Goal: Find specific page/section: Find specific page/section

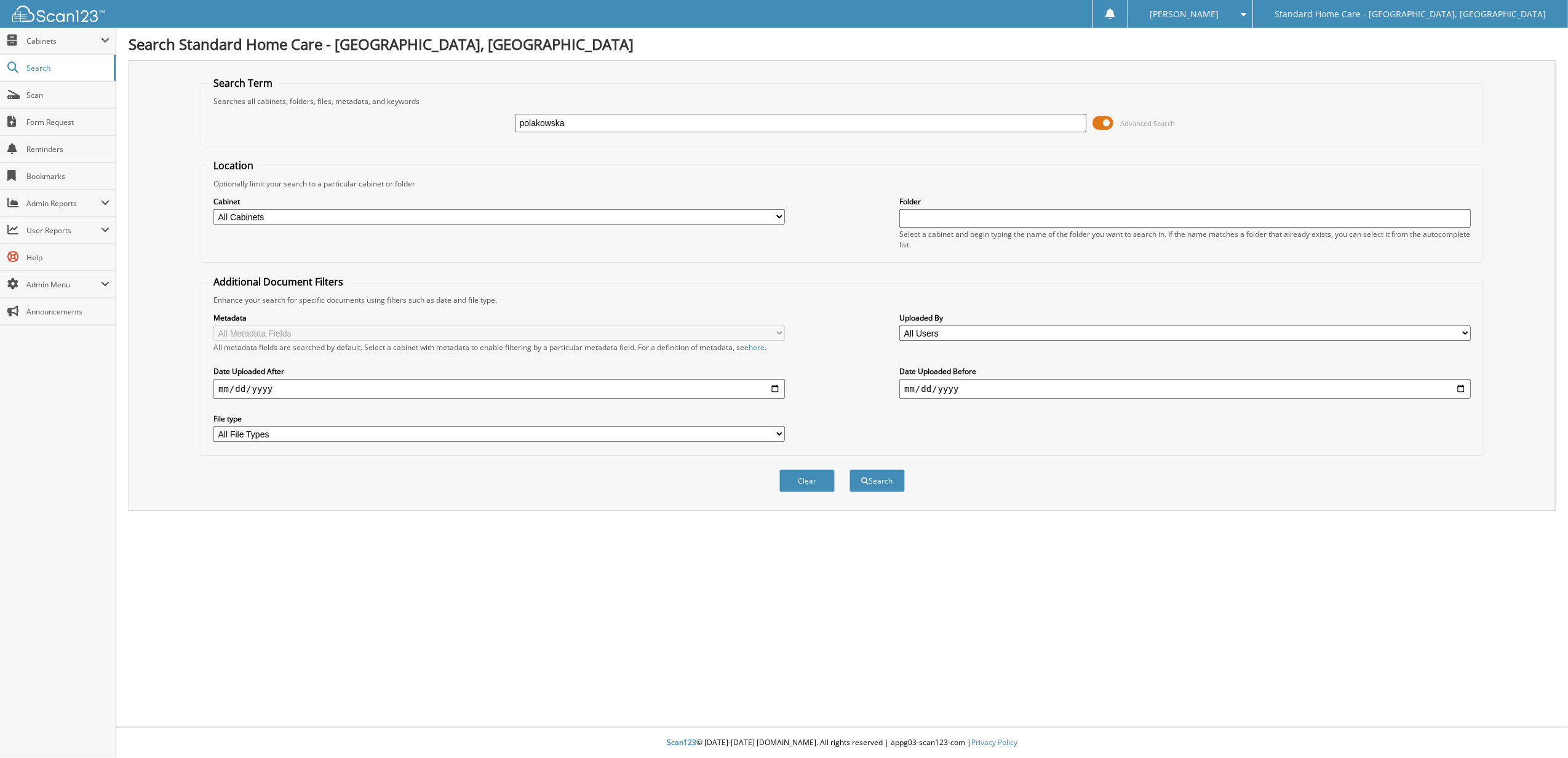
type input "polakowska"
click at [849, 469] on button "Search" at bounding box center [877, 480] width 55 height 22
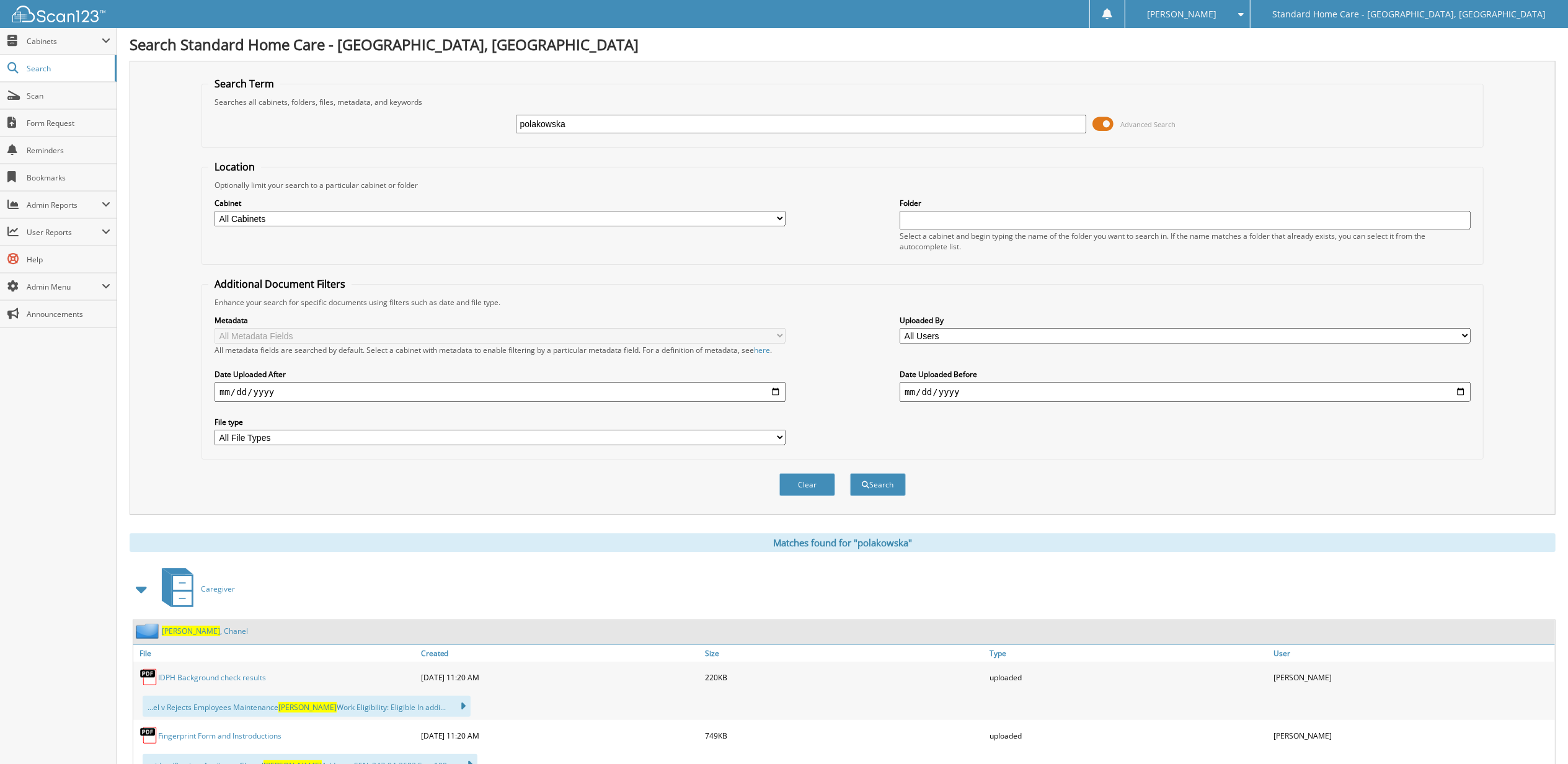
click at [206, 632] on link "Polakowska , Chanel" at bounding box center [205, 631] width 86 height 10
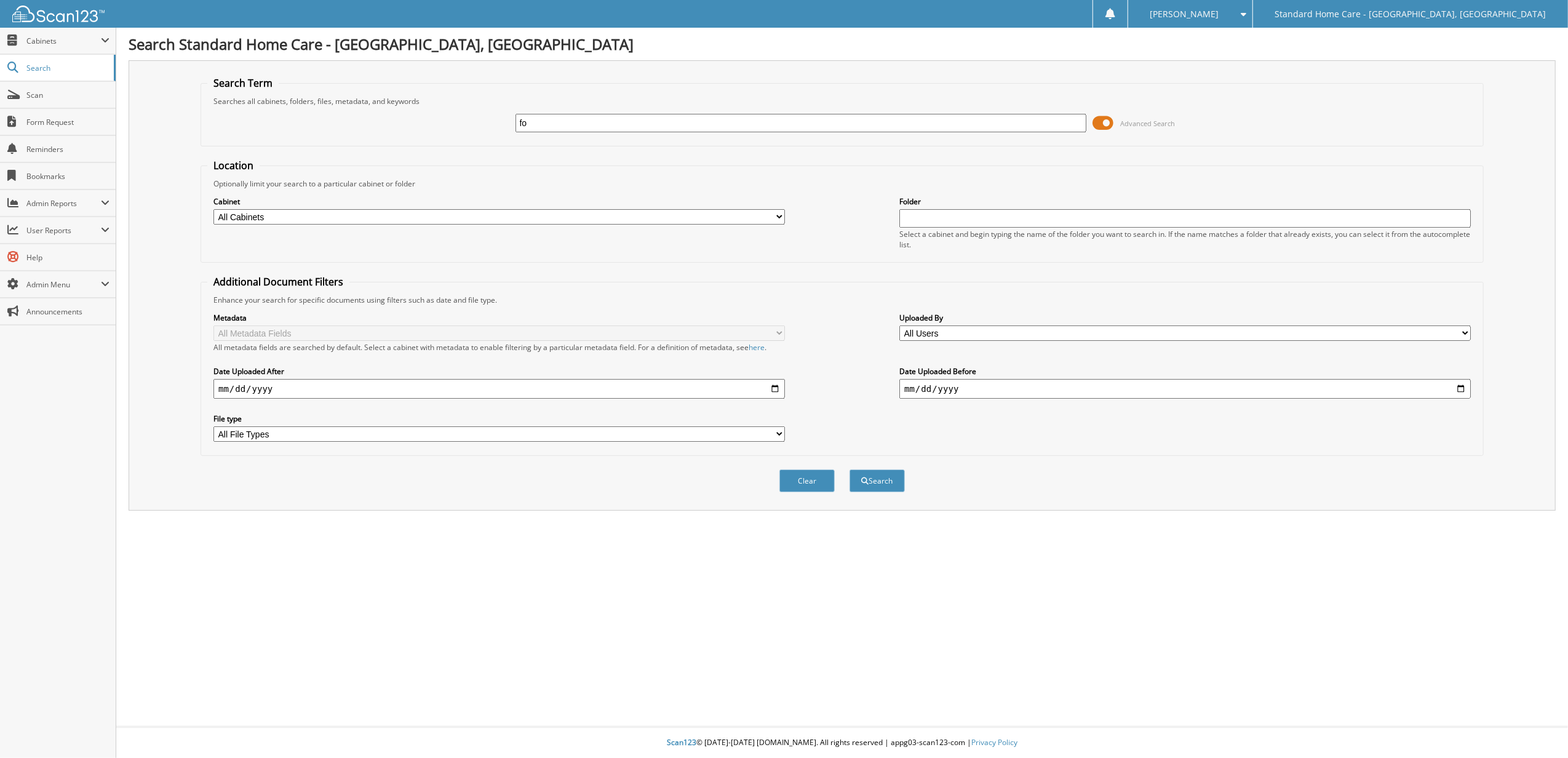
type input "f"
type input "[PERSON_NAME]"
click at [849, 469] on button "Search" at bounding box center [877, 480] width 55 height 22
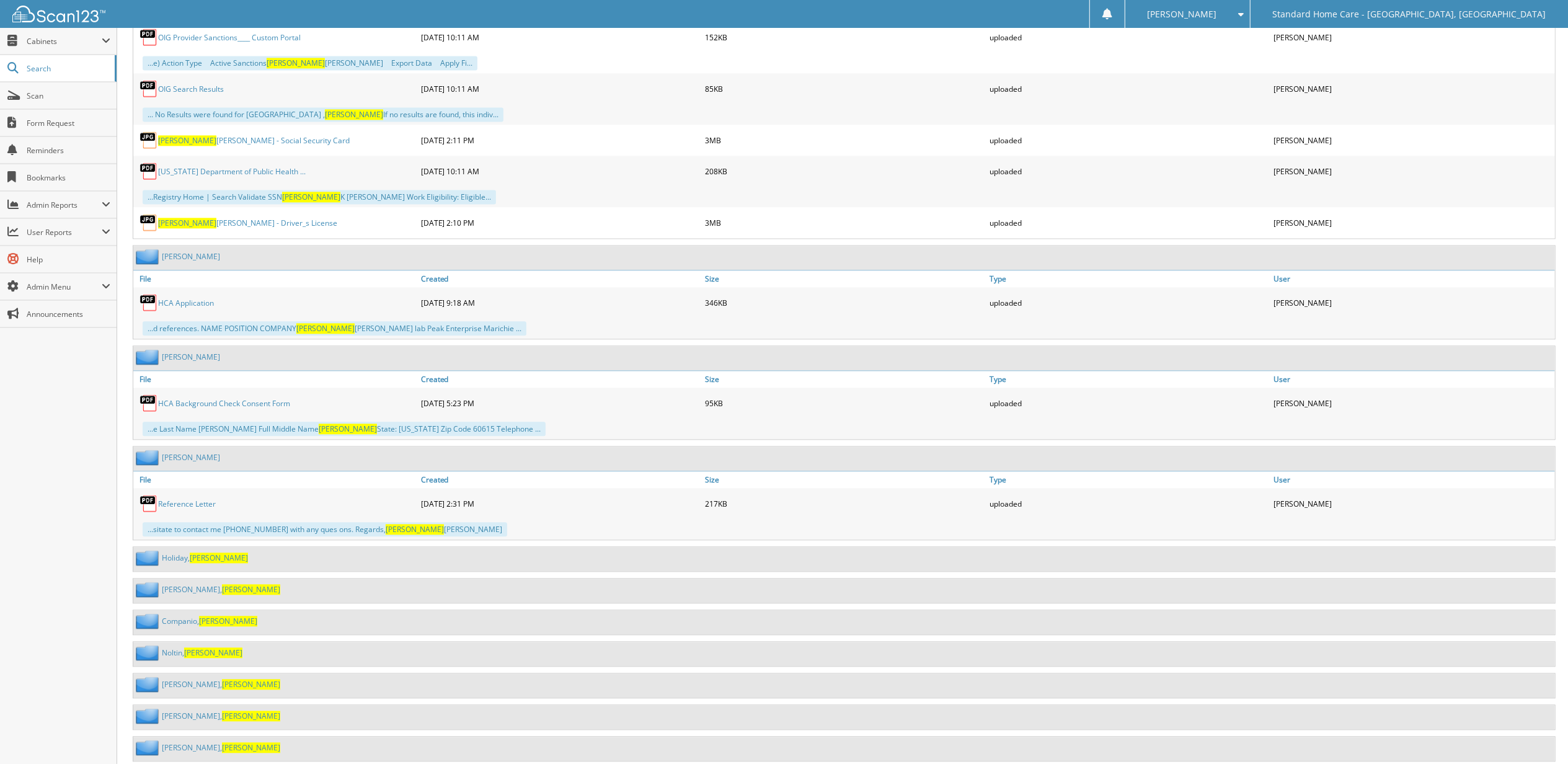
scroll to position [2851, 0]
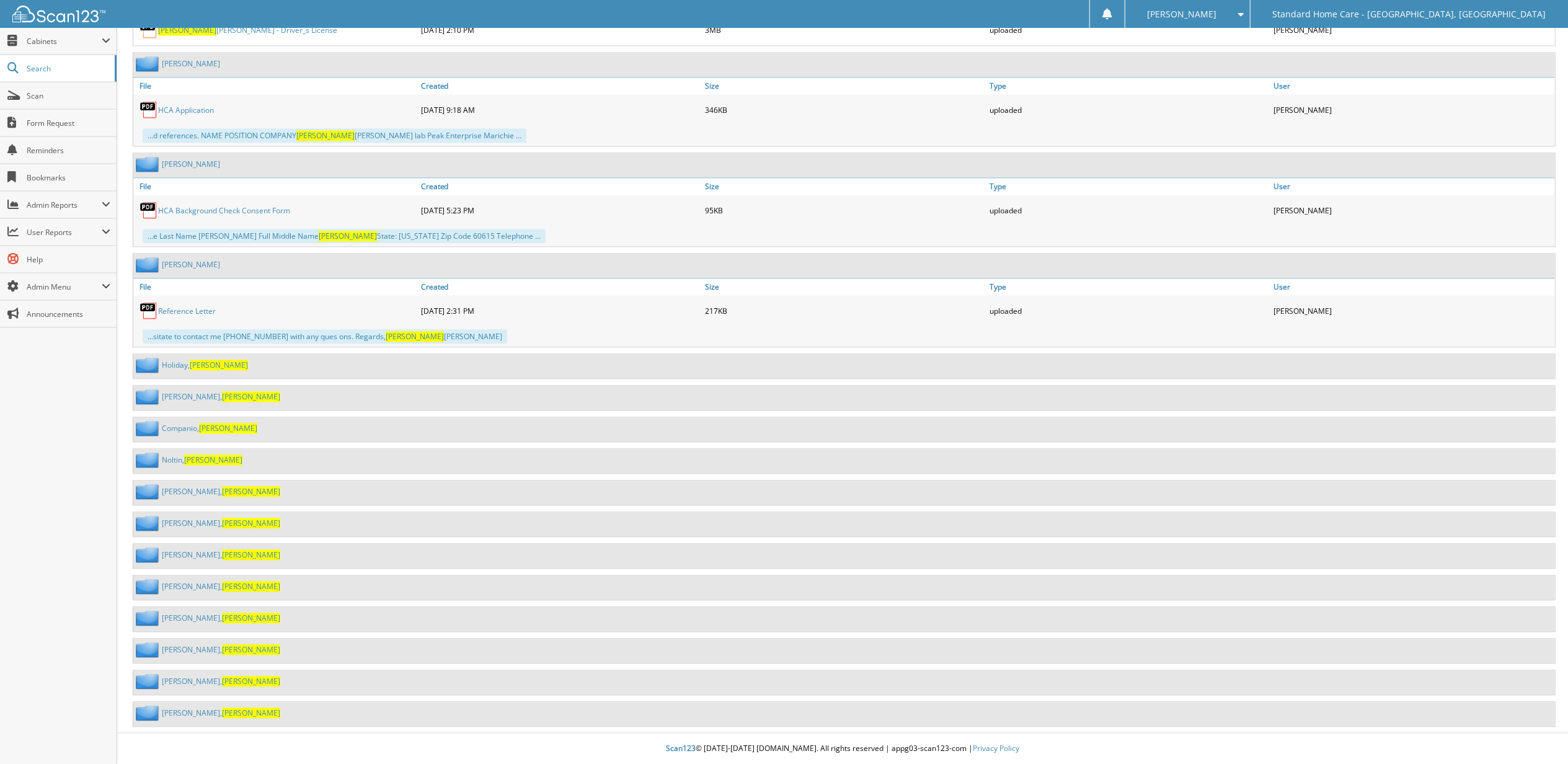
click at [222, 680] on span "[PERSON_NAME]" at bounding box center [251, 681] width 58 height 10
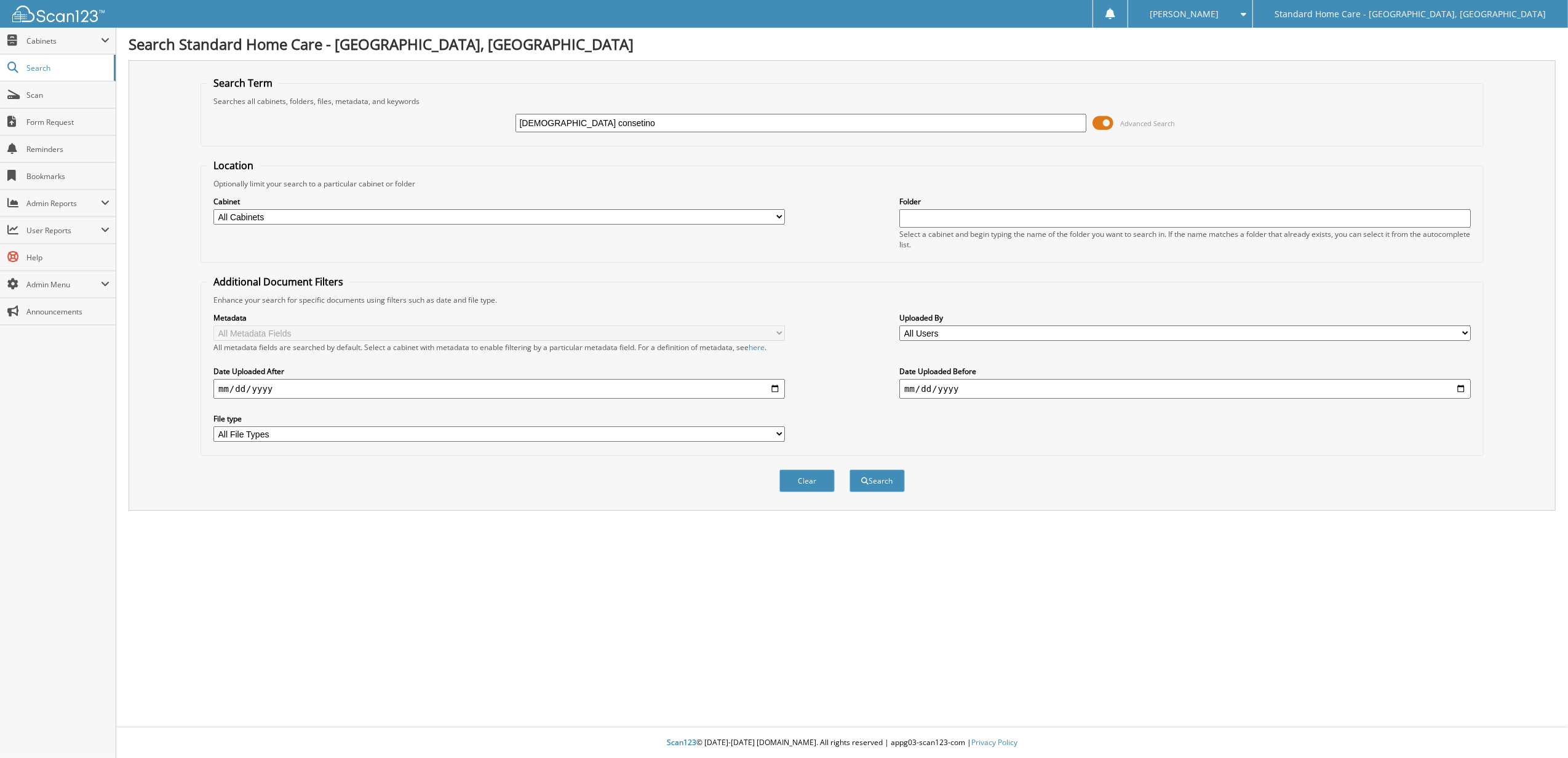
type input "christian consetino"
click at [849, 469] on button "Search" at bounding box center [877, 480] width 55 height 22
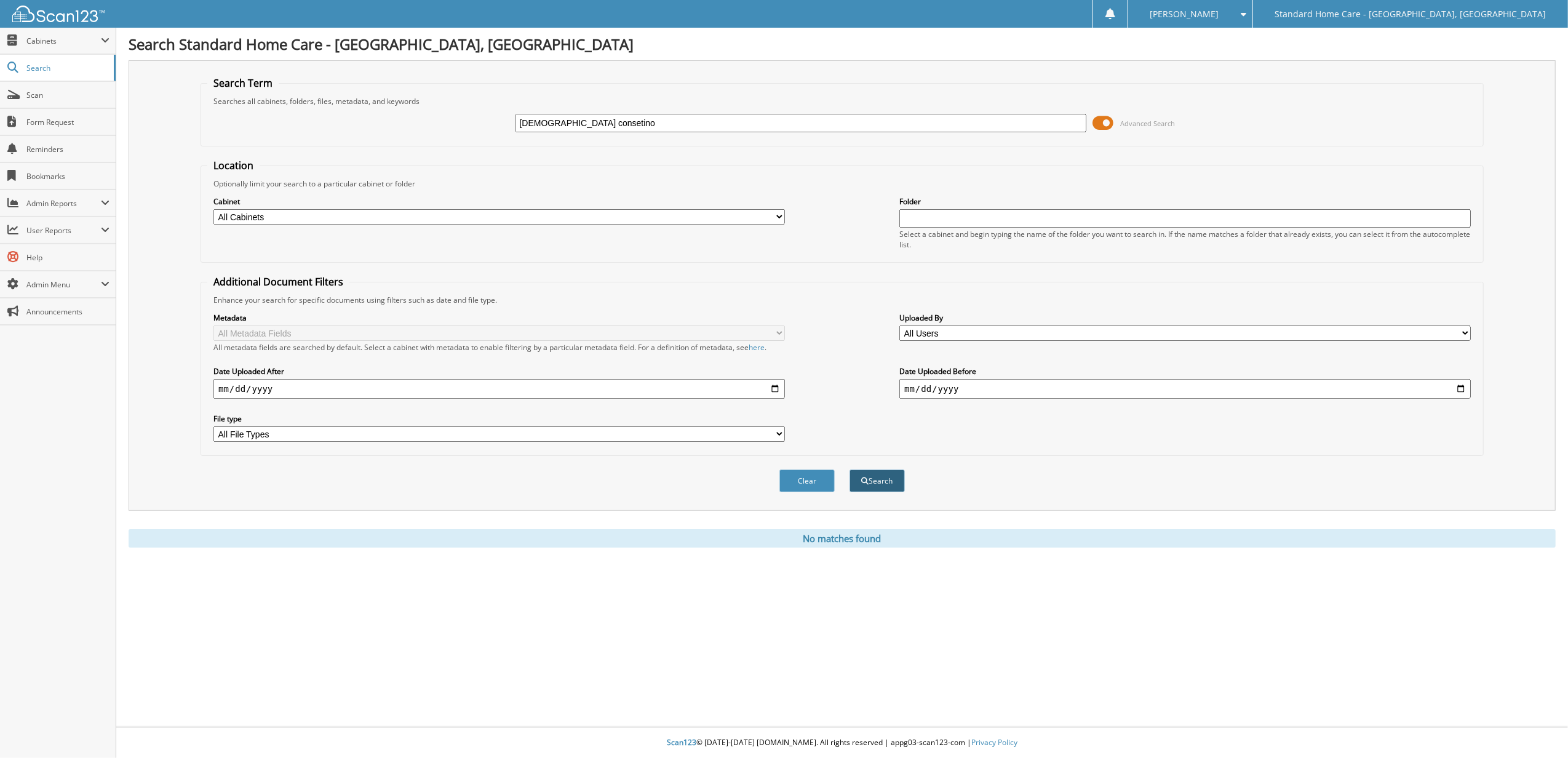
click at [872, 480] on button "Search" at bounding box center [877, 480] width 55 height 22
type input "consetino"
click at [849, 469] on button "Search" at bounding box center [877, 480] width 55 height 22
type input "[PERSON_NAME]"
click at [849, 469] on button "Search" at bounding box center [877, 480] width 55 height 22
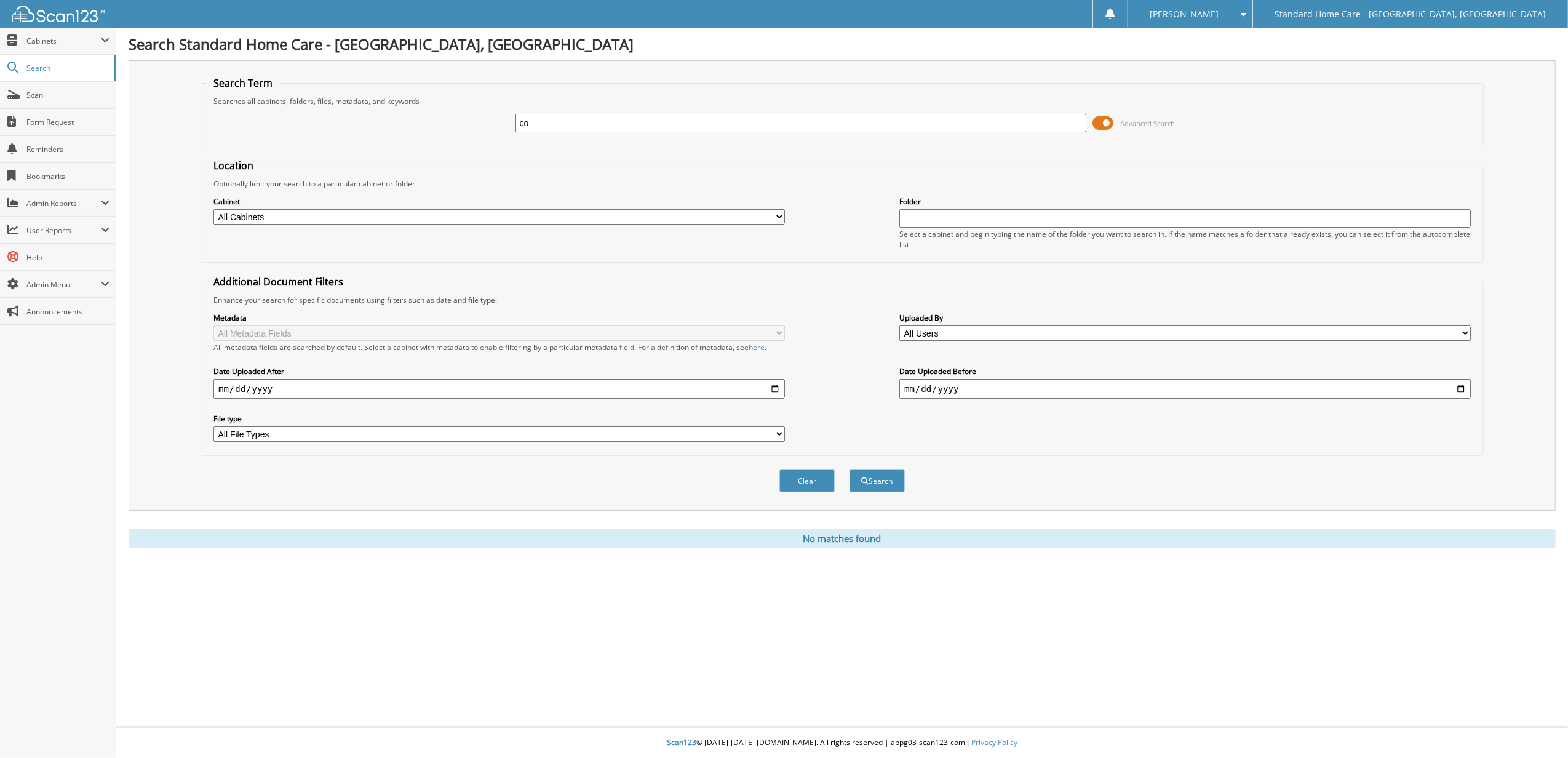
type input "c"
type input "christian"
click at [849, 469] on button "Search" at bounding box center [877, 480] width 55 height 22
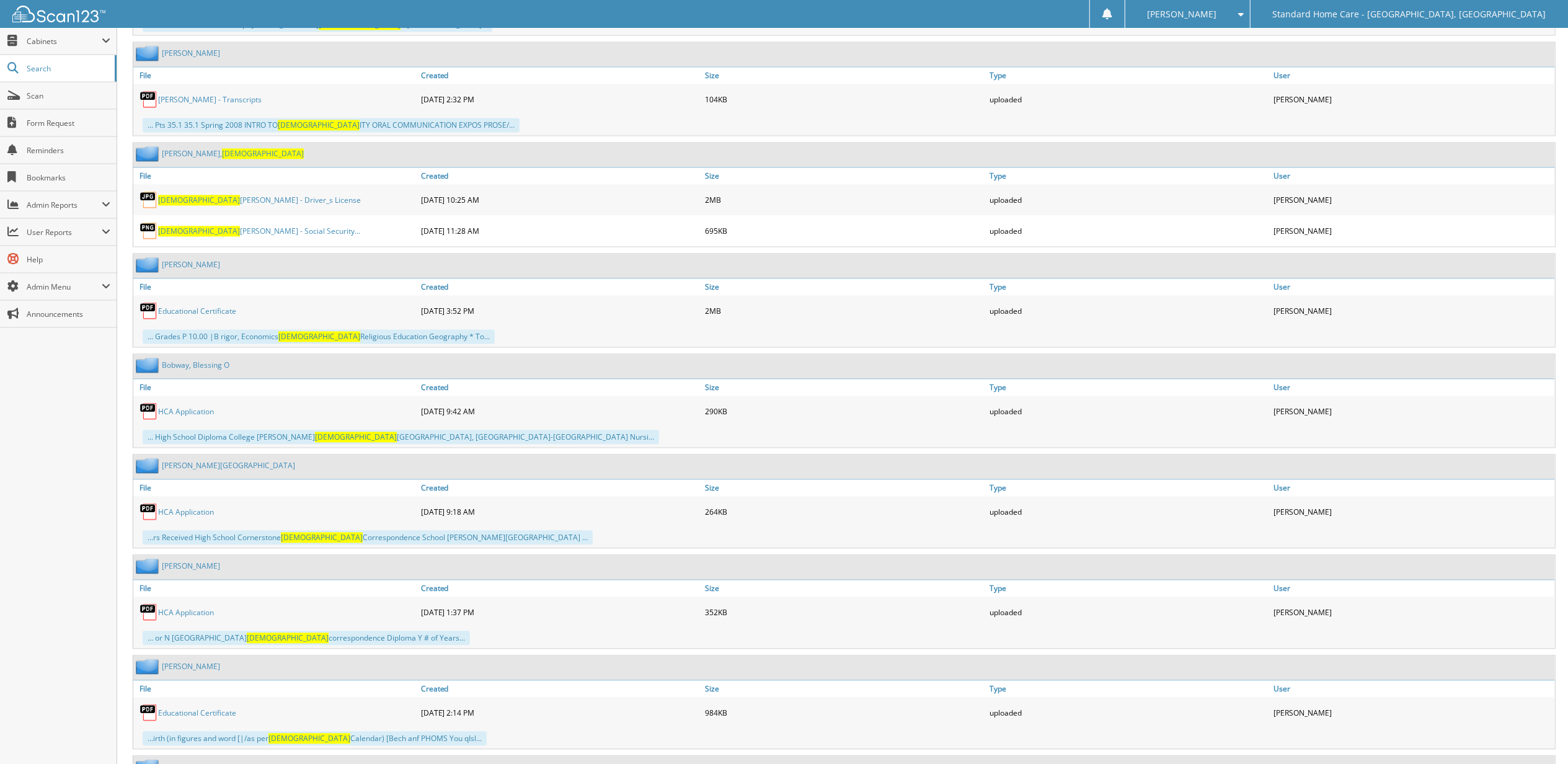
scroll to position [2456, 0]
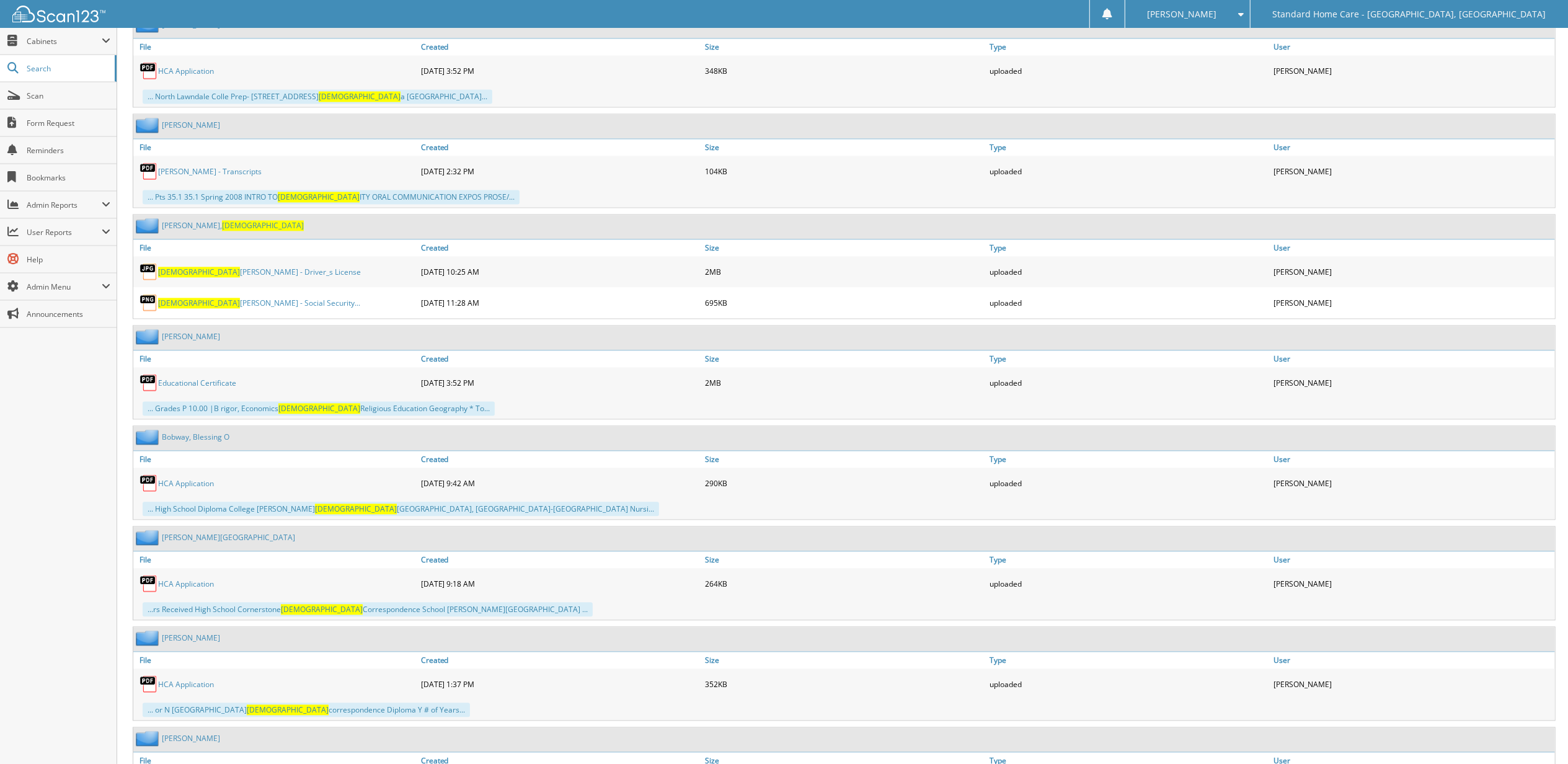
click at [182, 231] on link "[PERSON_NAME][DEMOGRAPHIC_DATA]" at bounding box center [232, 225] width 142 height 10
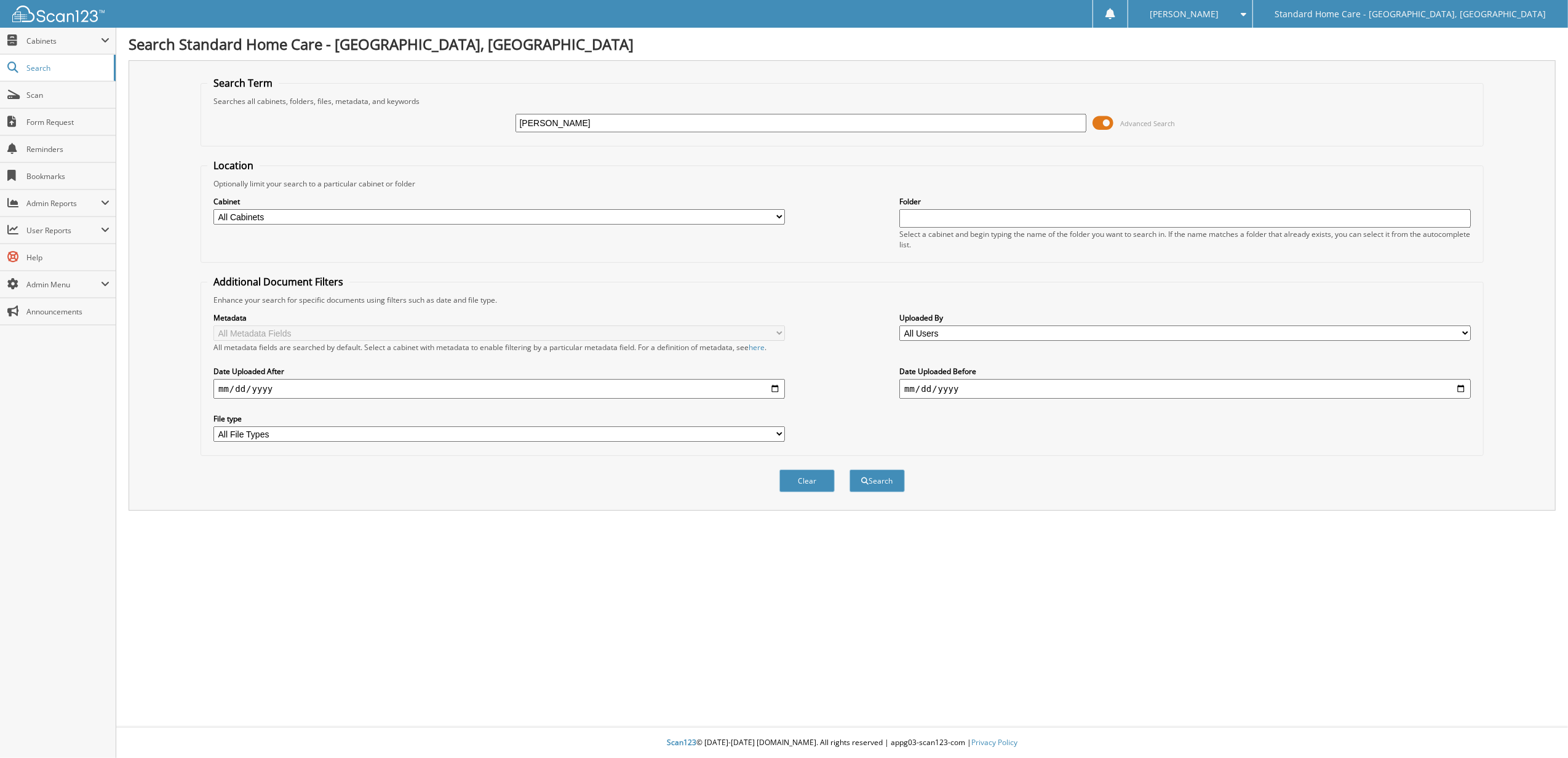
type input "[PERSON_NAME]"
click at [849, 469] on button "Search" at bounding box center [877, 480] width 55 height 22
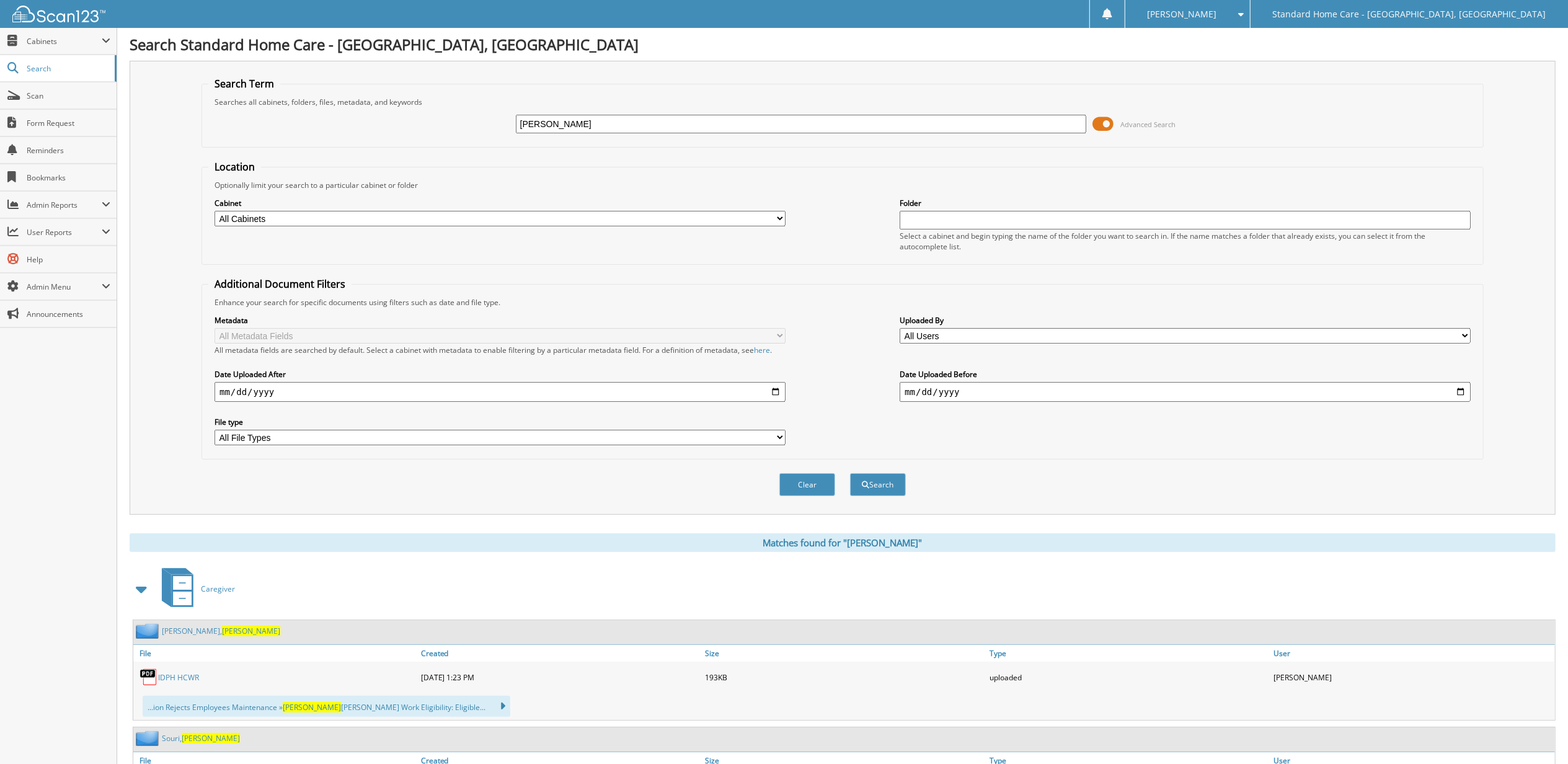
click at [222, 633] on span "Teresa" at bounding box center [251, 631] width 58 height 10
